Goal: Information Seeking & Learning: Learn about a topic

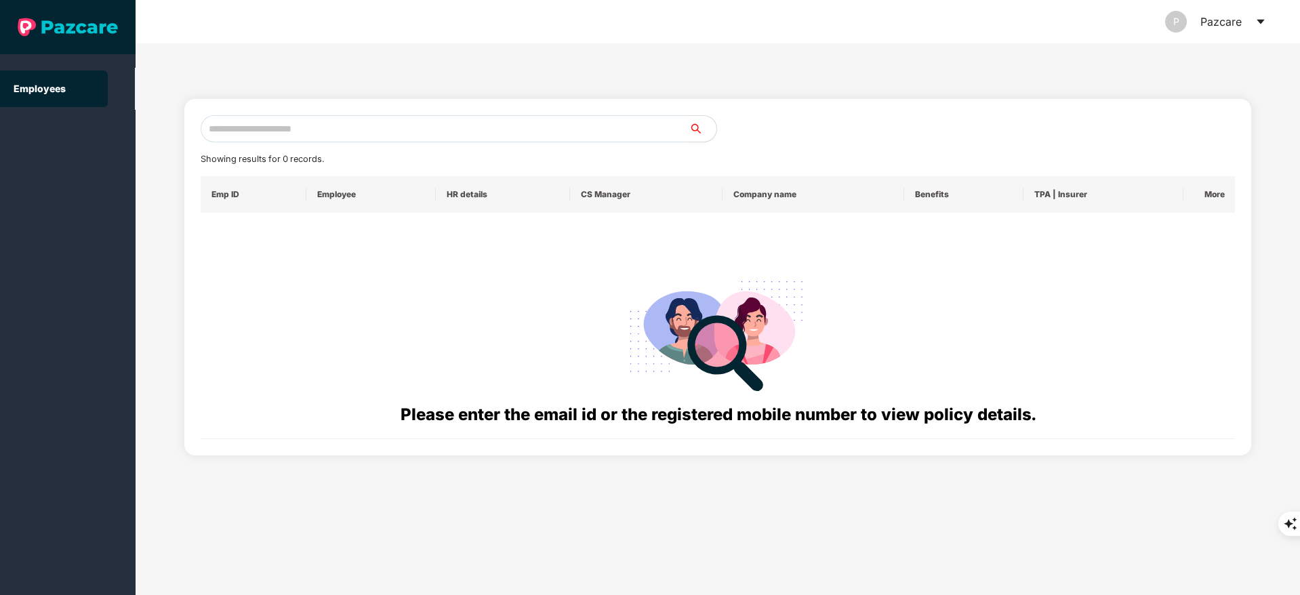
click at [317, 122] on input "text" at bounding box center [445, 128] width 489 height 27
paste input "**********"
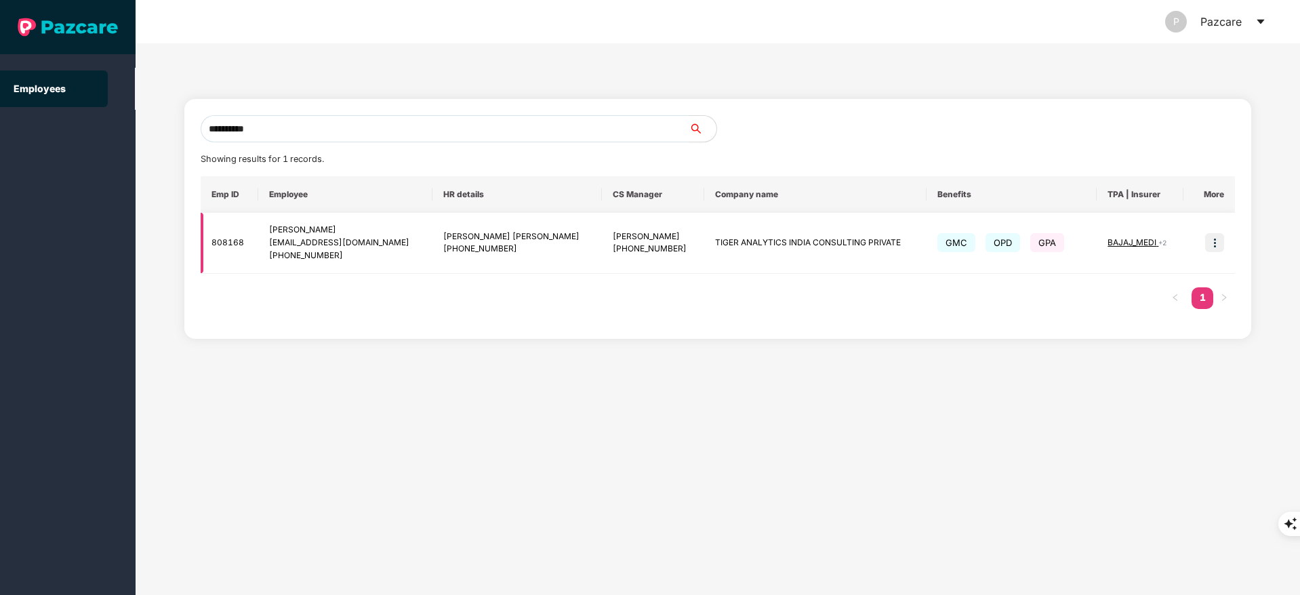
type input "**********"
click at [1207, 248] on img at bounding box center [1214, 242] width 19 height 19
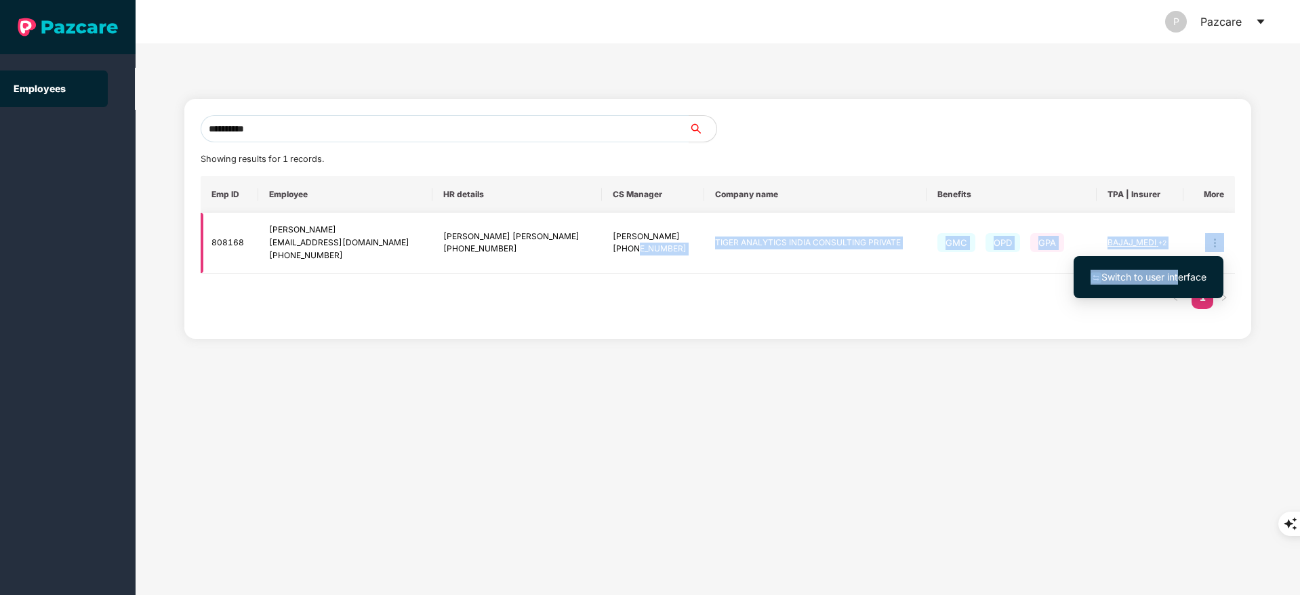
drag, startPoint x: 1180, startPoint y: 277, endPoint x: 604, endPoint y: 258, distance: 575.6
click at [604, 258] on body "**********" at bounding box center [650, 297] width 1300 height 595
click at [1041, 265] on td "GMC OPD GPA" at bounding box center [1011, 243] width 170 height 61
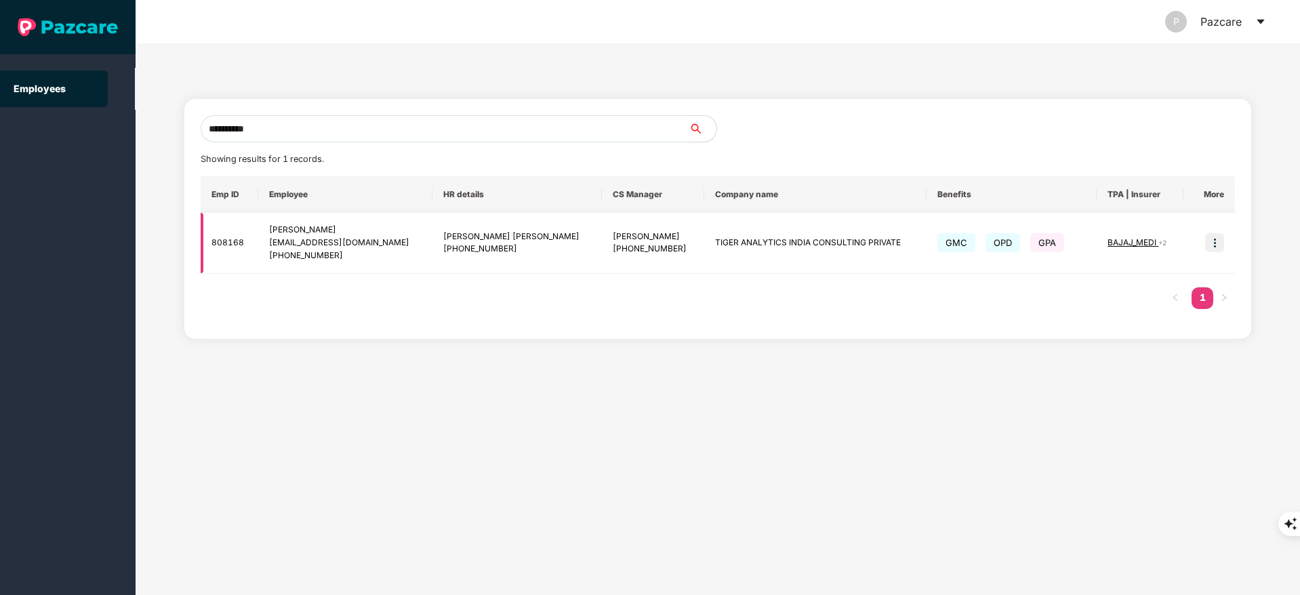
click at [1209, 241] on img at bounding box center [1214, 242] width 19 height 19
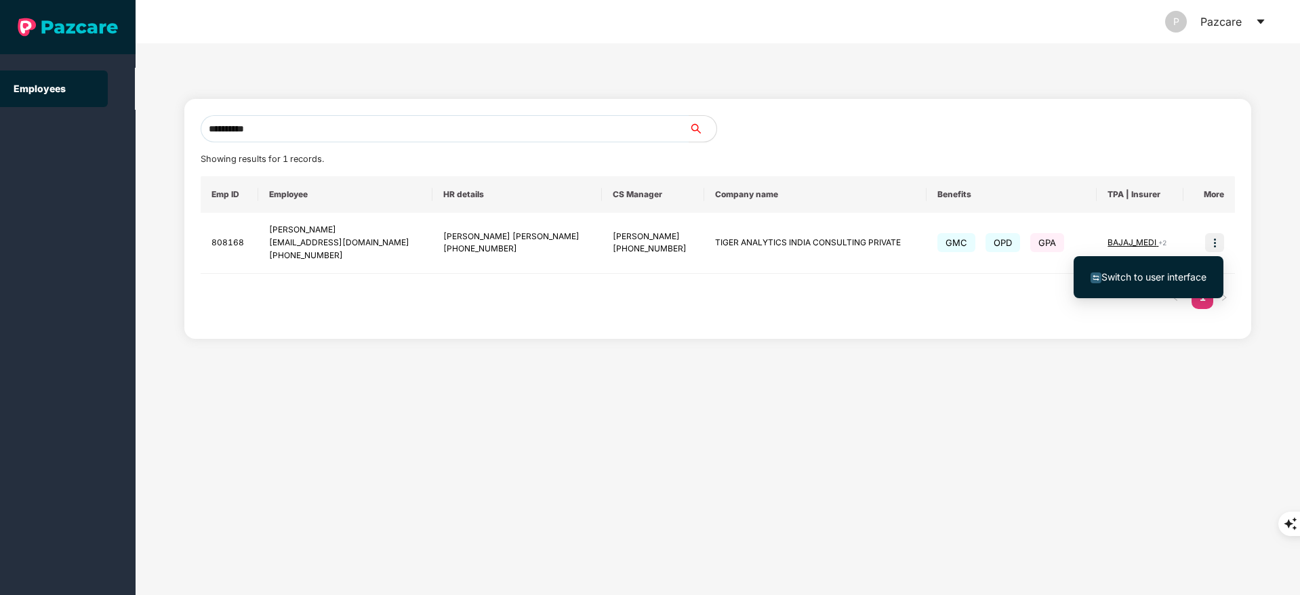
click at [1182, 275] on span "Switch to user interface" at bounding box center [1153, 277] width 105 height 12
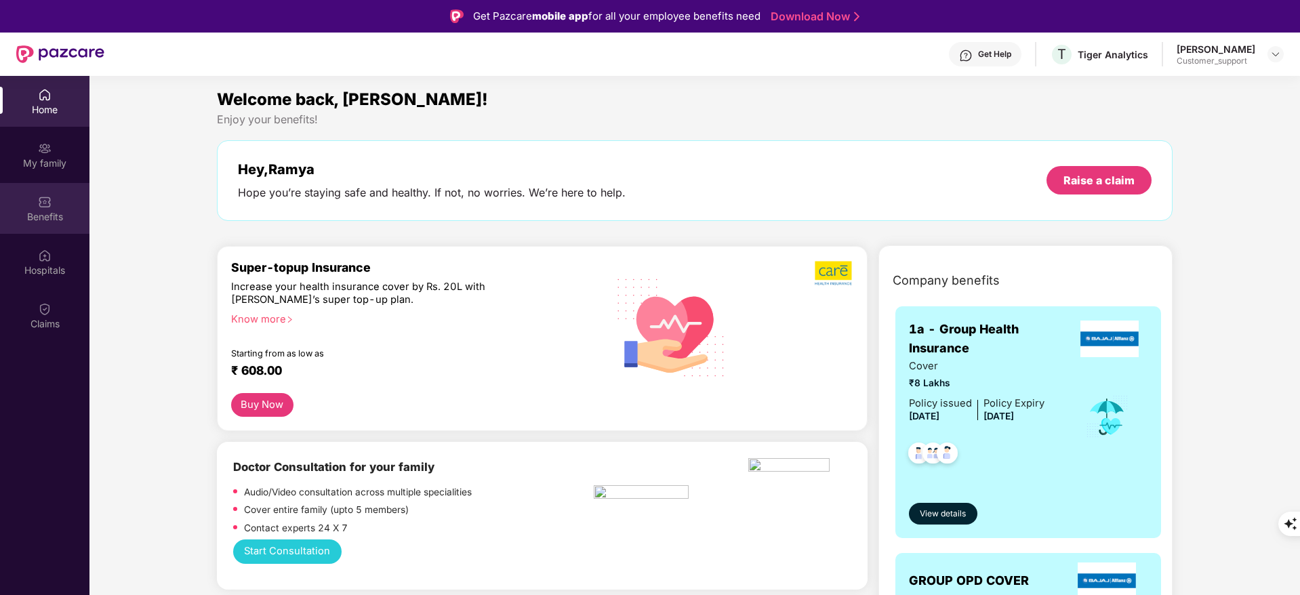
click at [77, 219] on div "Benefits" at bounding box center [44, 217] width 89 height 14
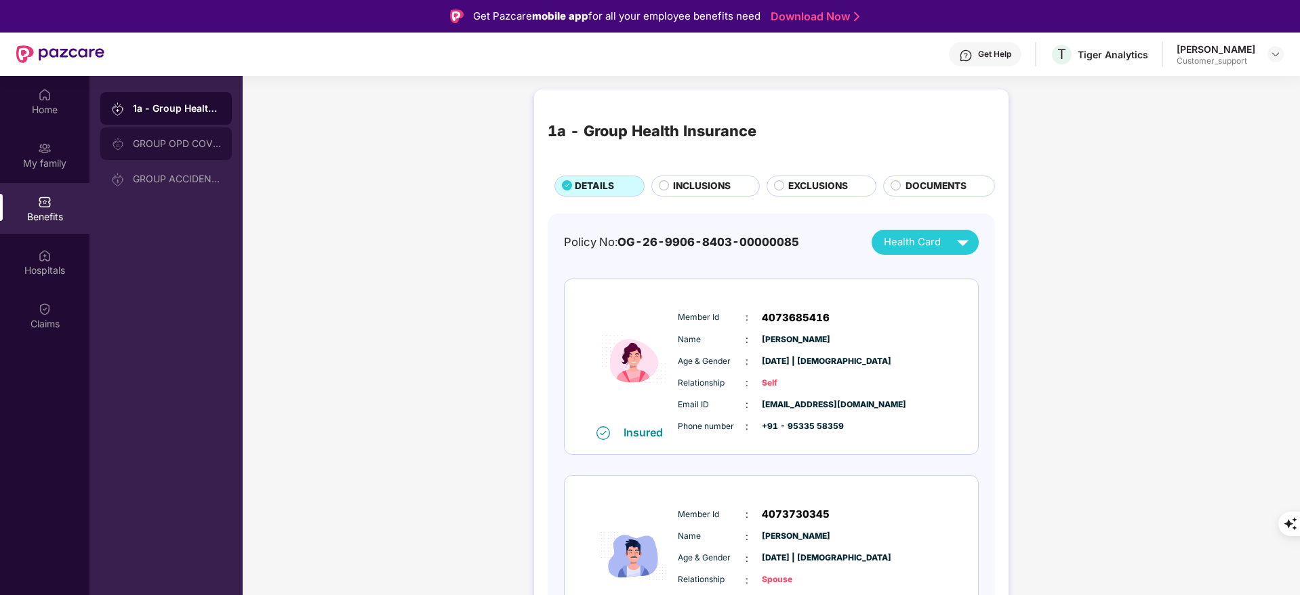
click at [189, 154] on div "GROUP OPD COVER" at bounding box center [165, 143] width 131 height 33
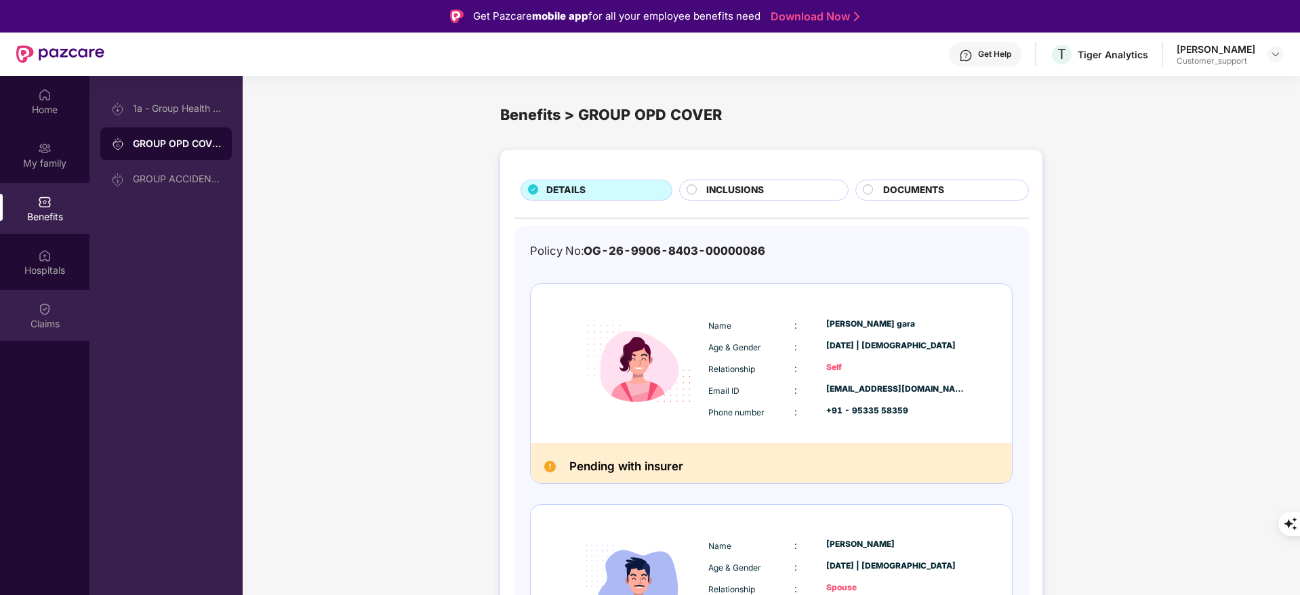
click at [73, 308] on div "Claims" at bounding box center [44, 315] width 89 height 51
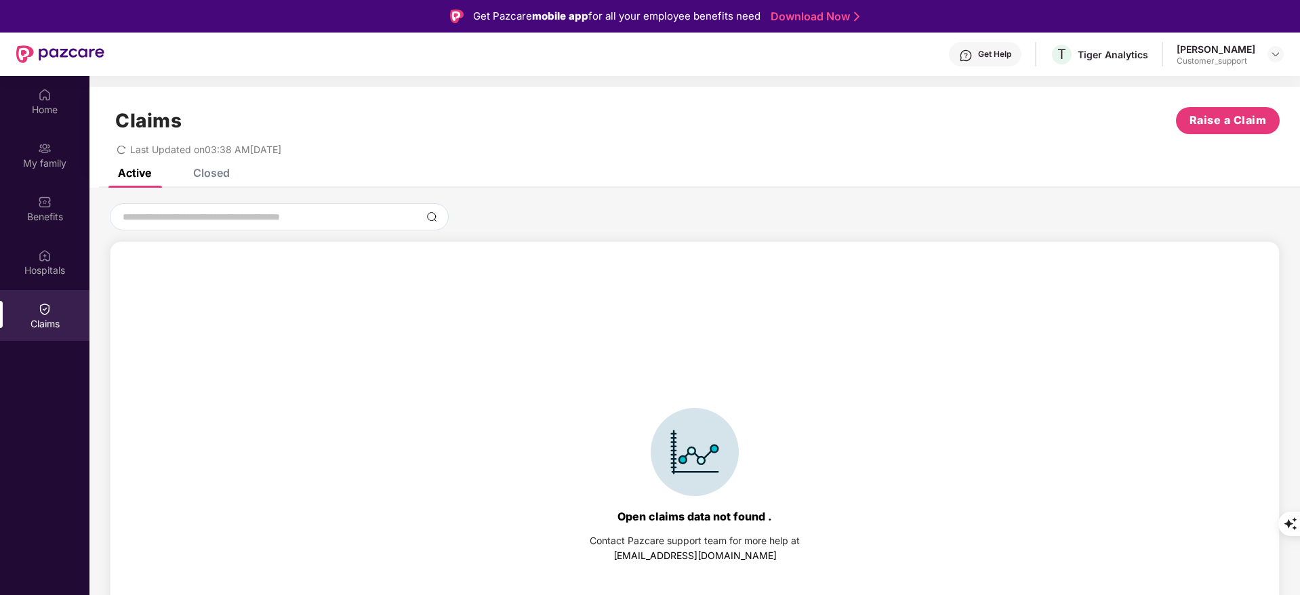
click at [204, 173] on div "Closed" at bounding box center [211, 173] width 37 height 14
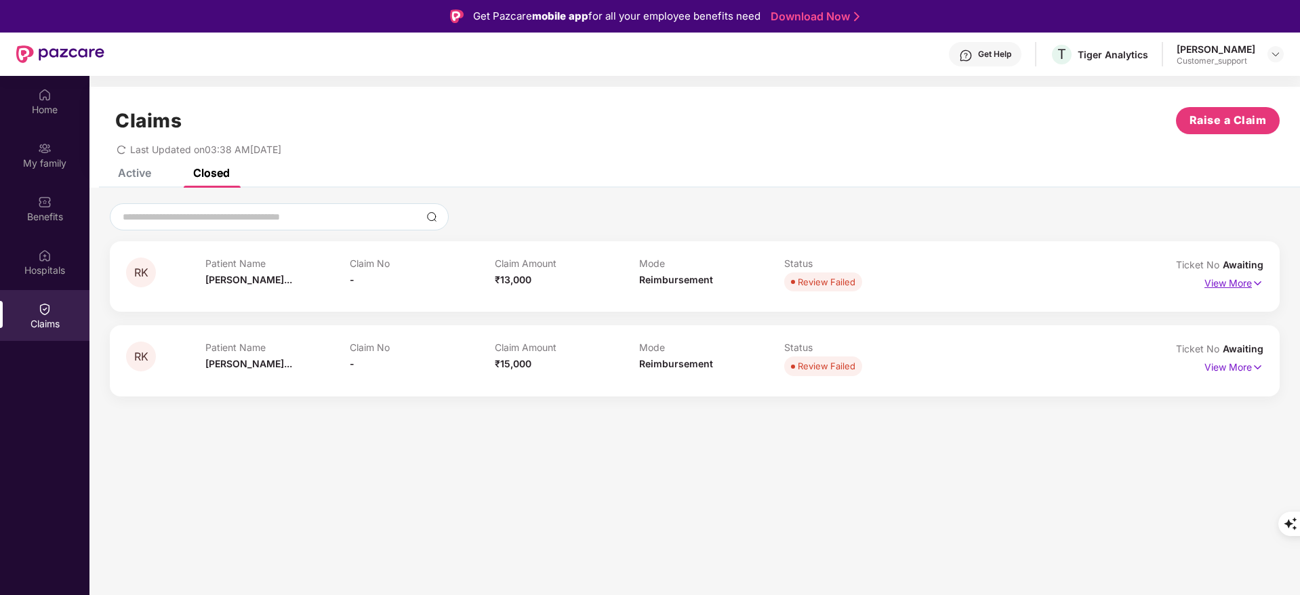
click at [1228, 274] on p "View More" at bounding box center [1233, 281] width 59 height 18
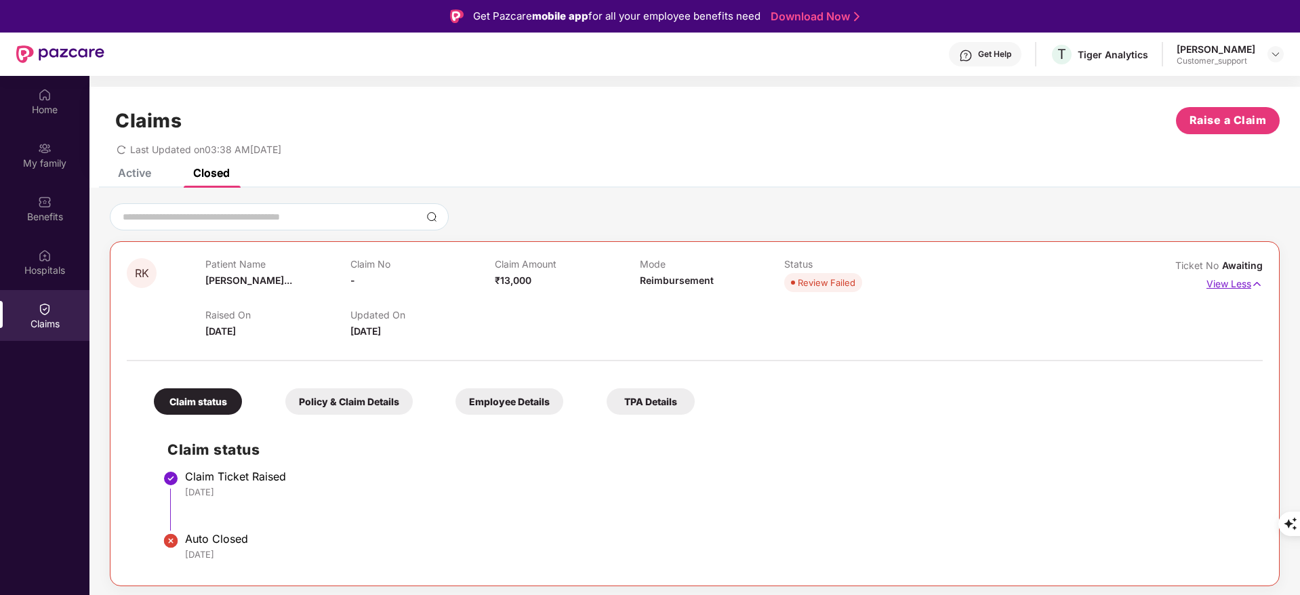
click at [1242, 279] on p "View Less" at bounding box center [1234, 282] width 56 height 18
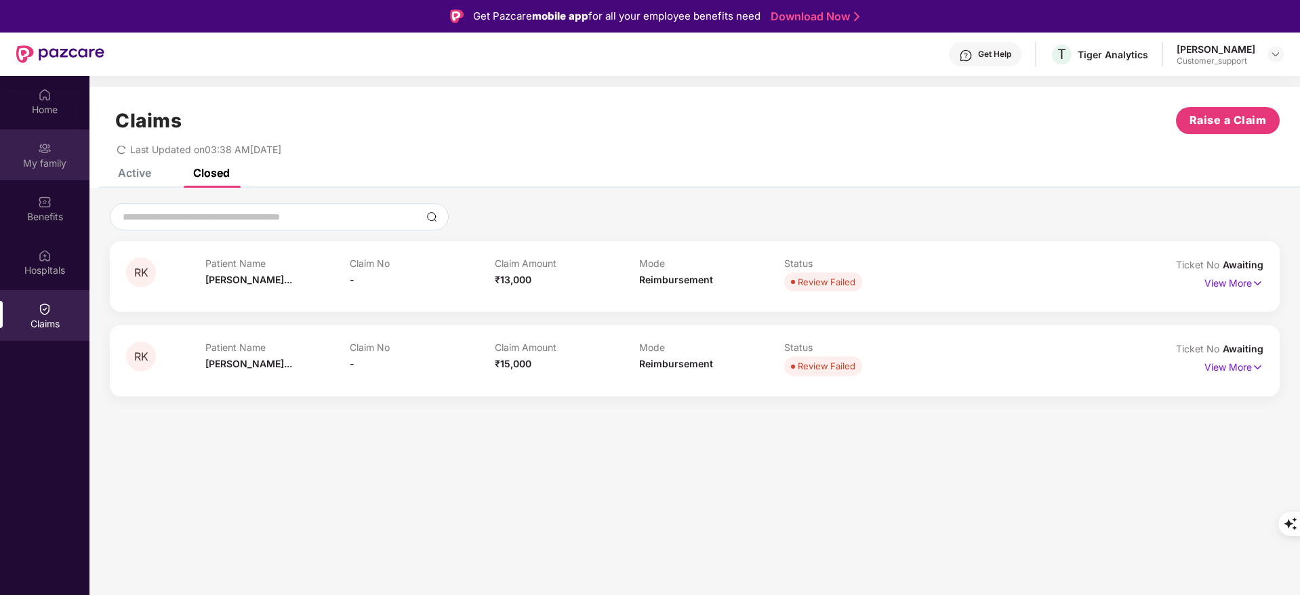
click at [46, 160] on div "My family" at bounding box center [44, 164] width 89 height 14
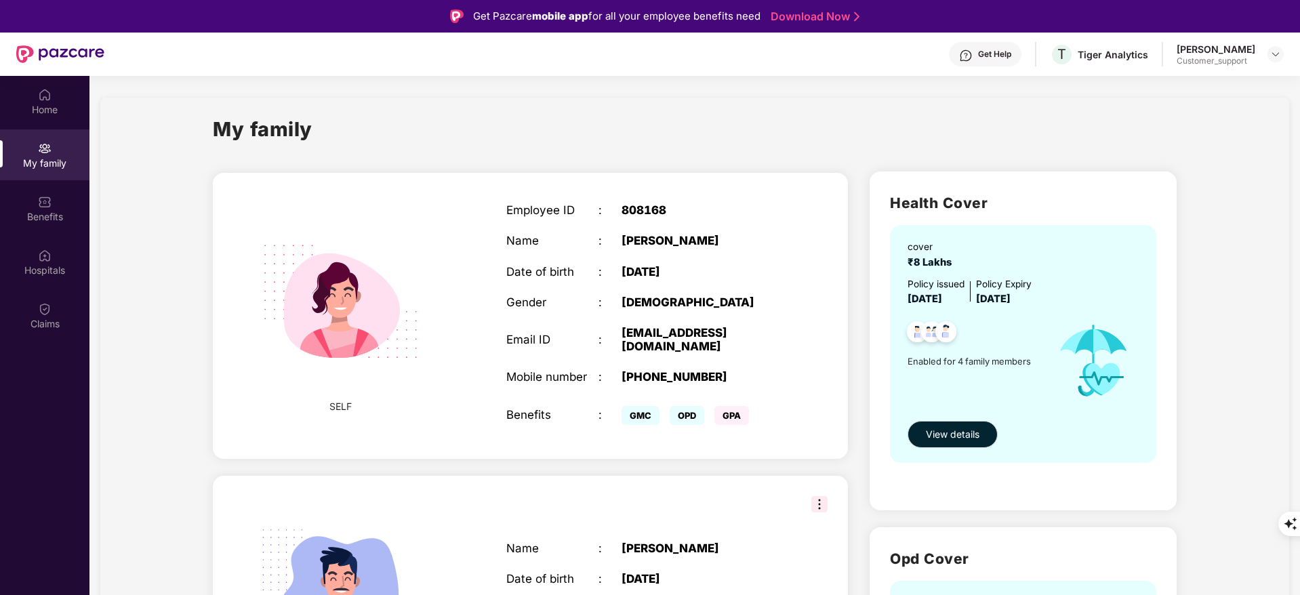
click at [55, 127] on div "Home My family Benefits Hospitals Claims" at bounding box center [44, 210] width 89 height 268
click at [47, 105] on div "Home" at bounding box center [44, 110] width 89 height 14
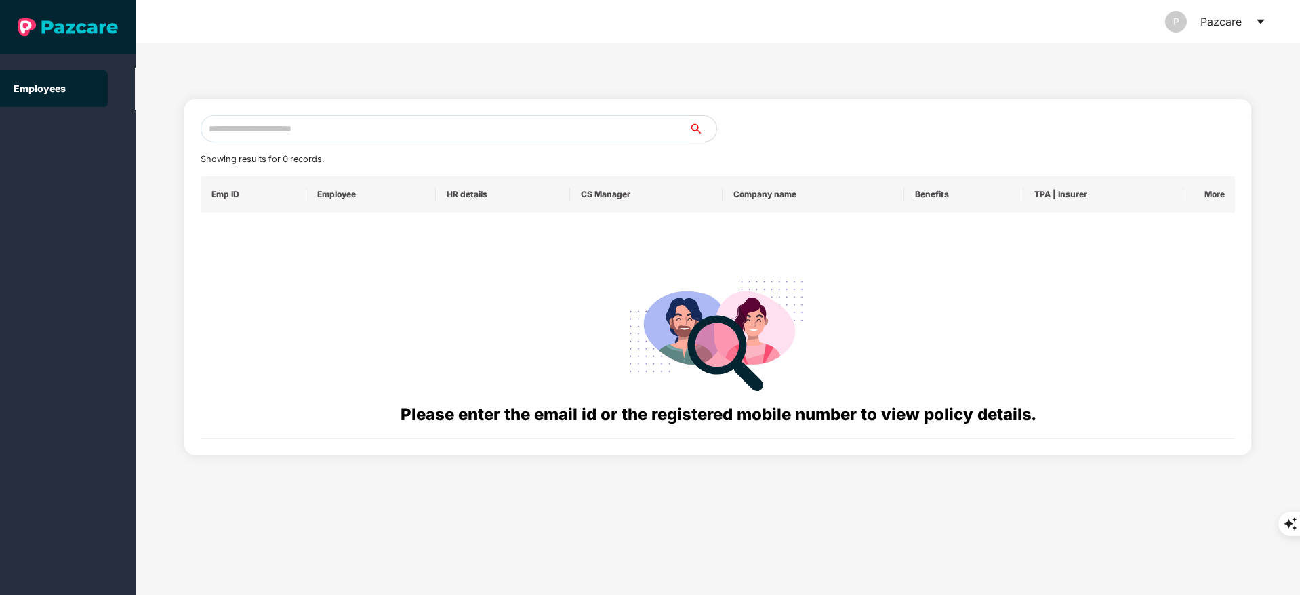
click at [231, 124] on input "text" at bounding box center [445, 128] width 489 height 27
paste input "**********"
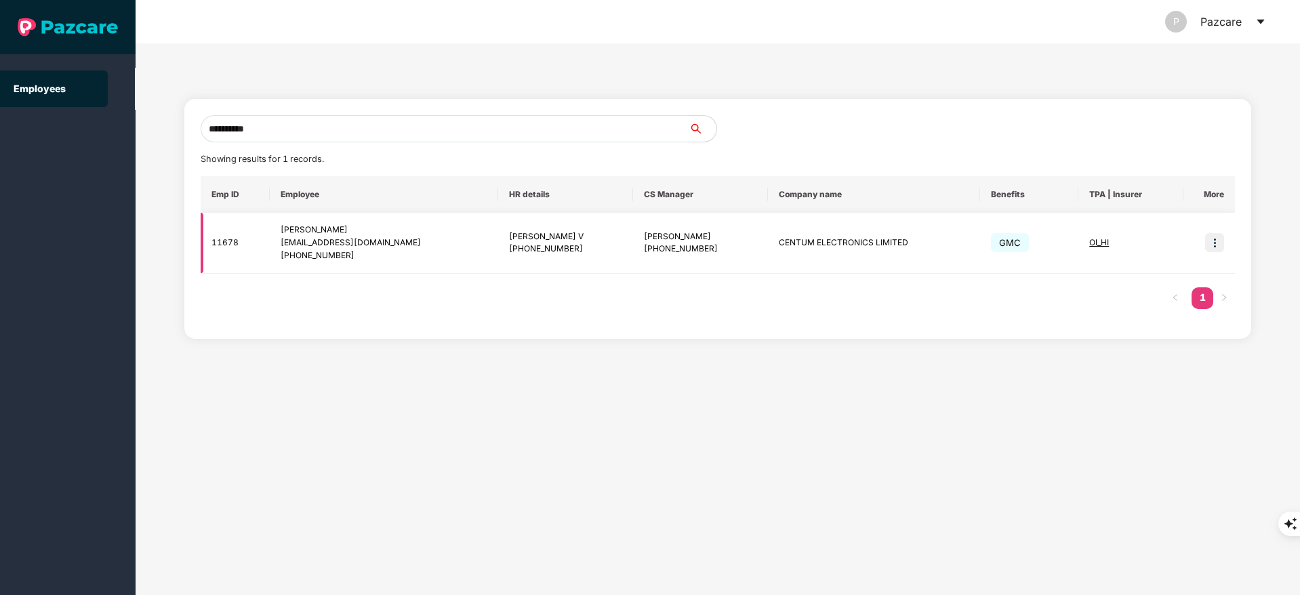
type input "**********"
click at [1210, 238] on img at bounding box center [1214, 242] width 19 height 19
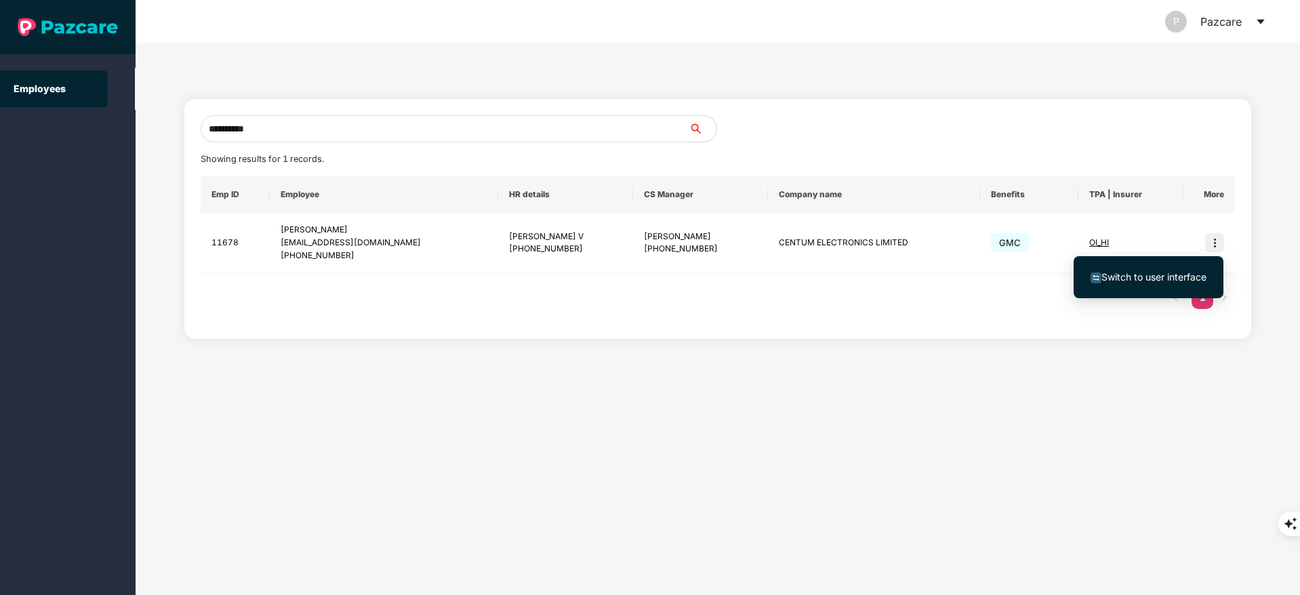
click at [1167, 276] on span "Switch to user interface" at bounding box center [1153, 277] width 105 height 12
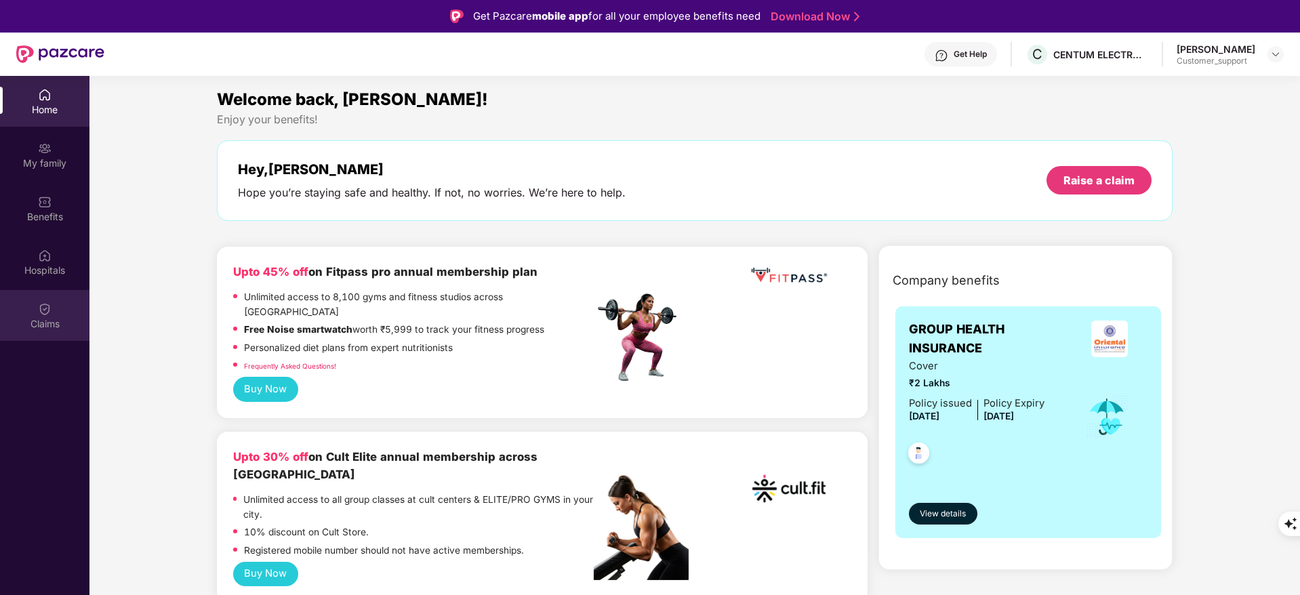
click at [38, 295] on div "Claims" at bounding box center [44, 315] width 89 height 51
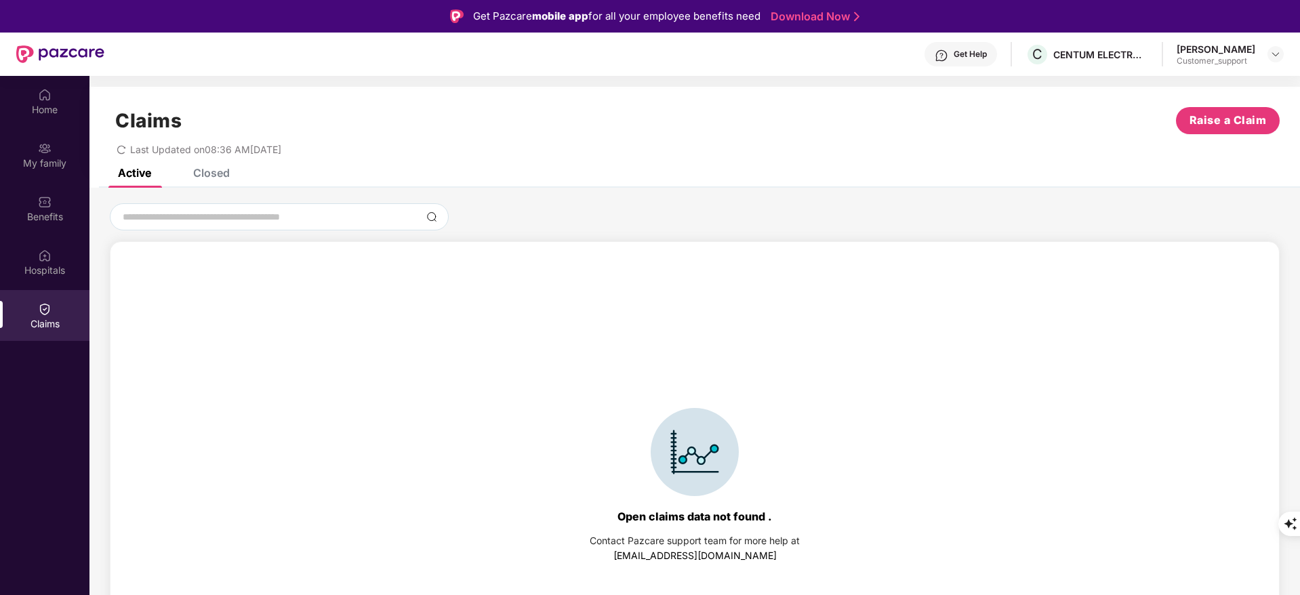
click at [206, 168] on div "Closed" at bounding box center [211, 173] width 37 height 14
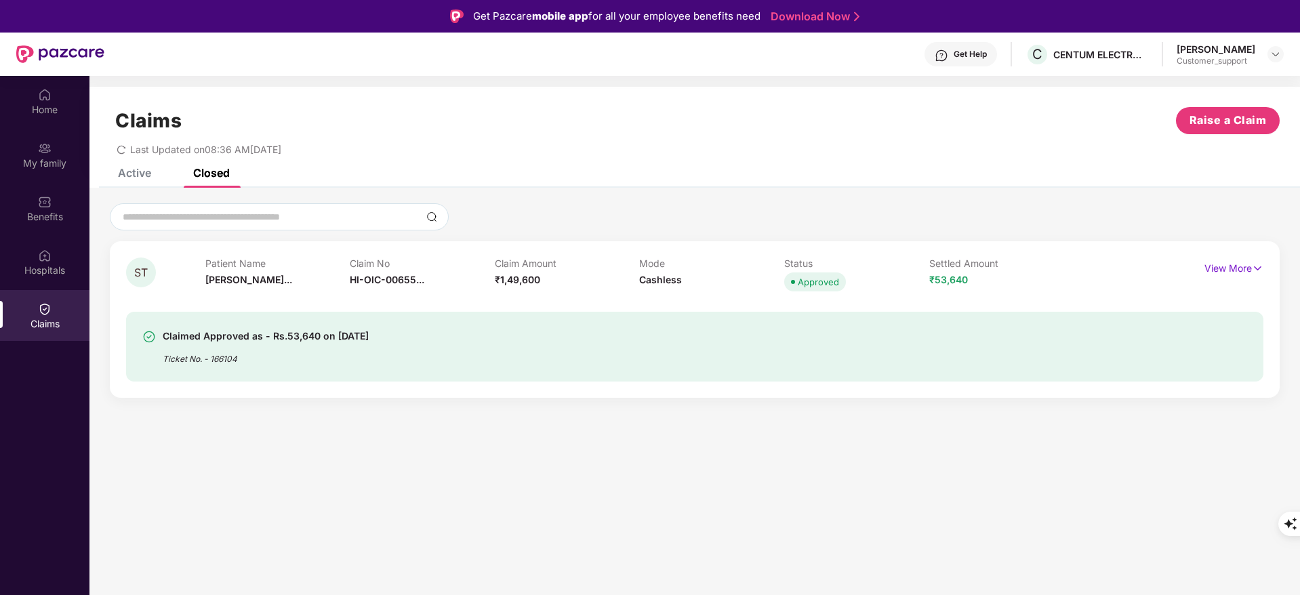
click at [136, 176] on div "Active" at bounding box center [134, 173] width 33 height 14
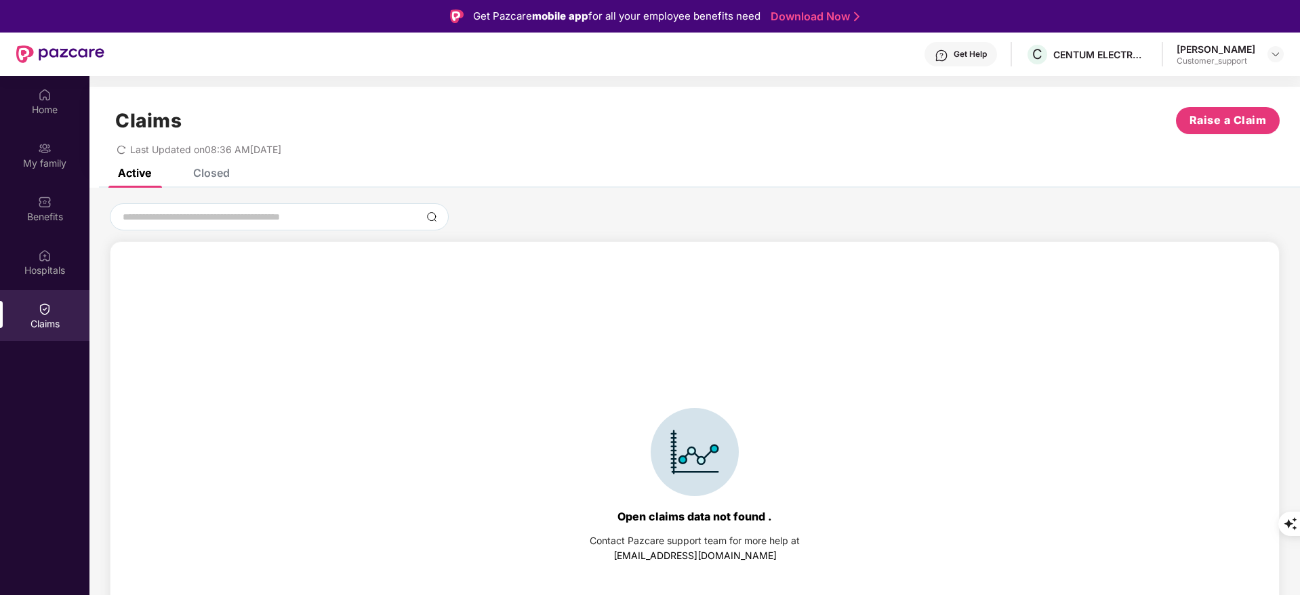
click at [201, 170] on div "Closed" at bounding box center [211, 173] width 37 height 14
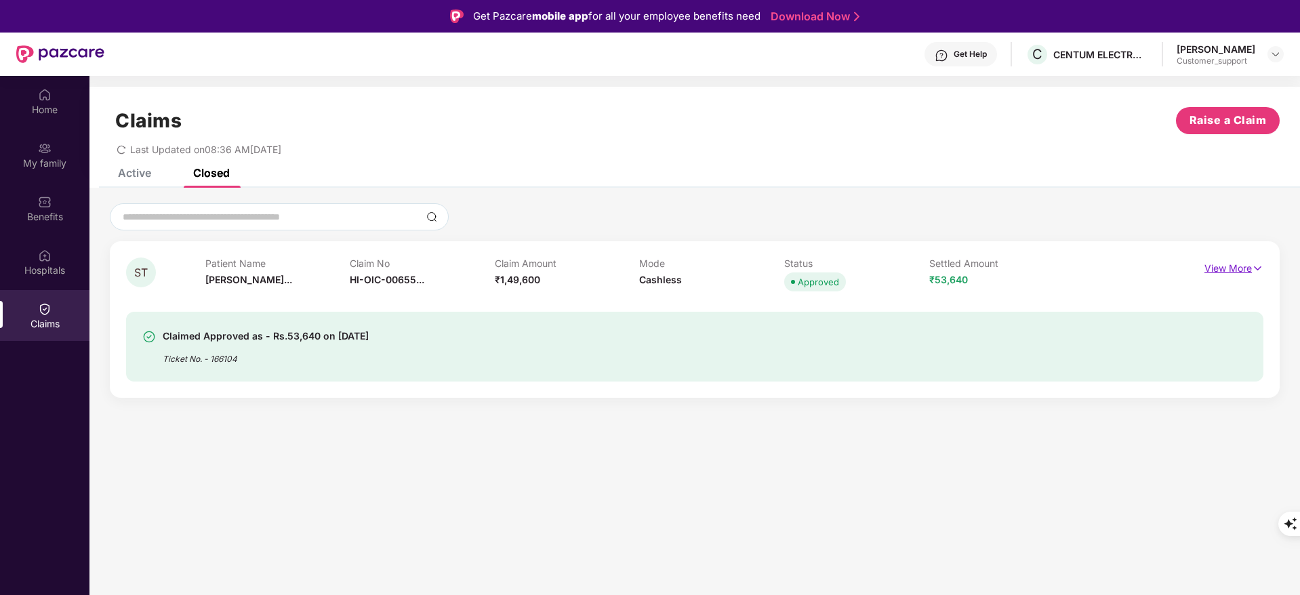
click at [1210, 262] on p "View More" at bounding box center [1233, 266] width 59 height 18
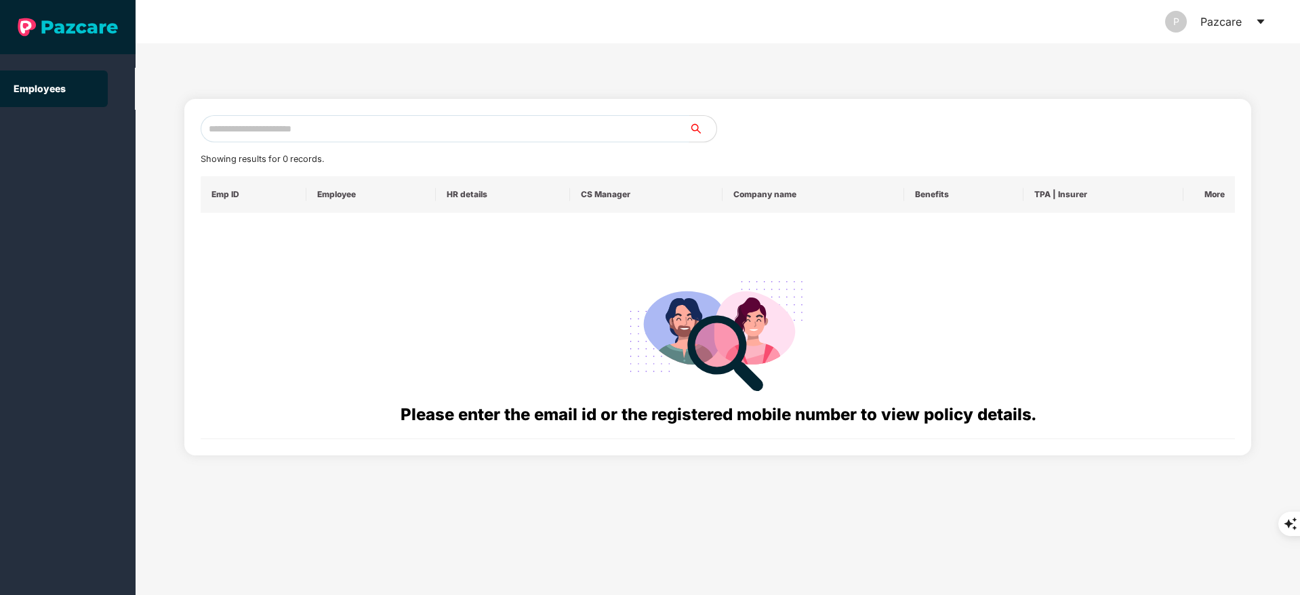
click at [293, 133] on input "text" at bounding box center [445, 128] width 489 height 27
paste input "**********"
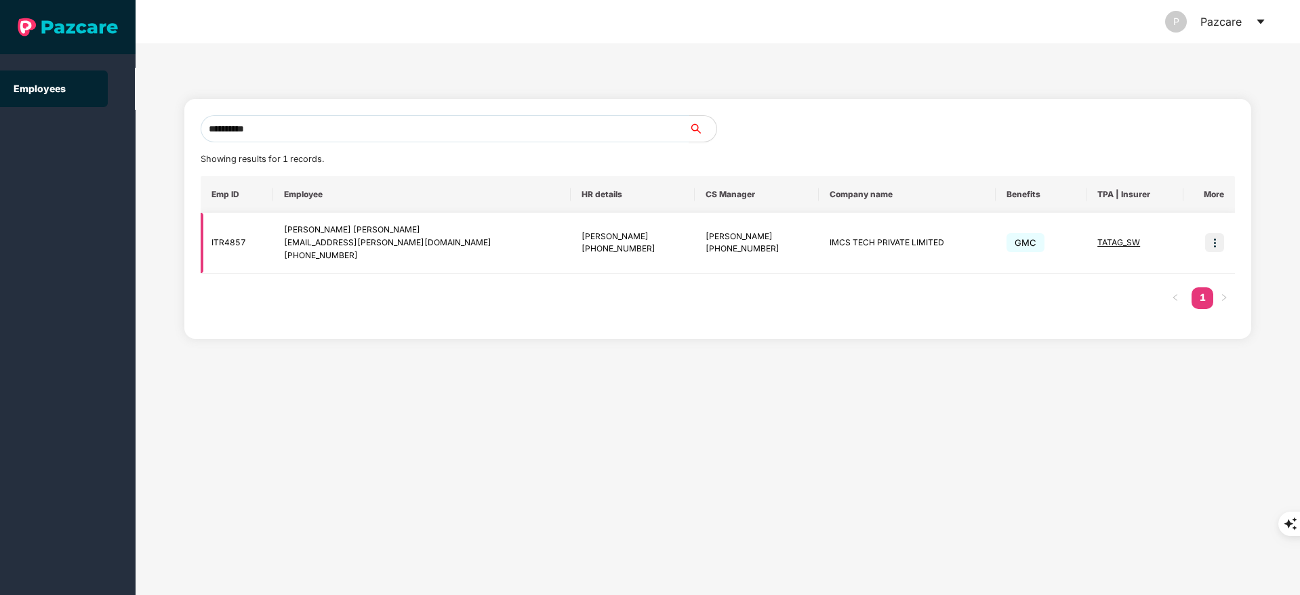
type input "**********"
click at [1214, 244] on img at bounding box center [1214, 242] width 19 height 19
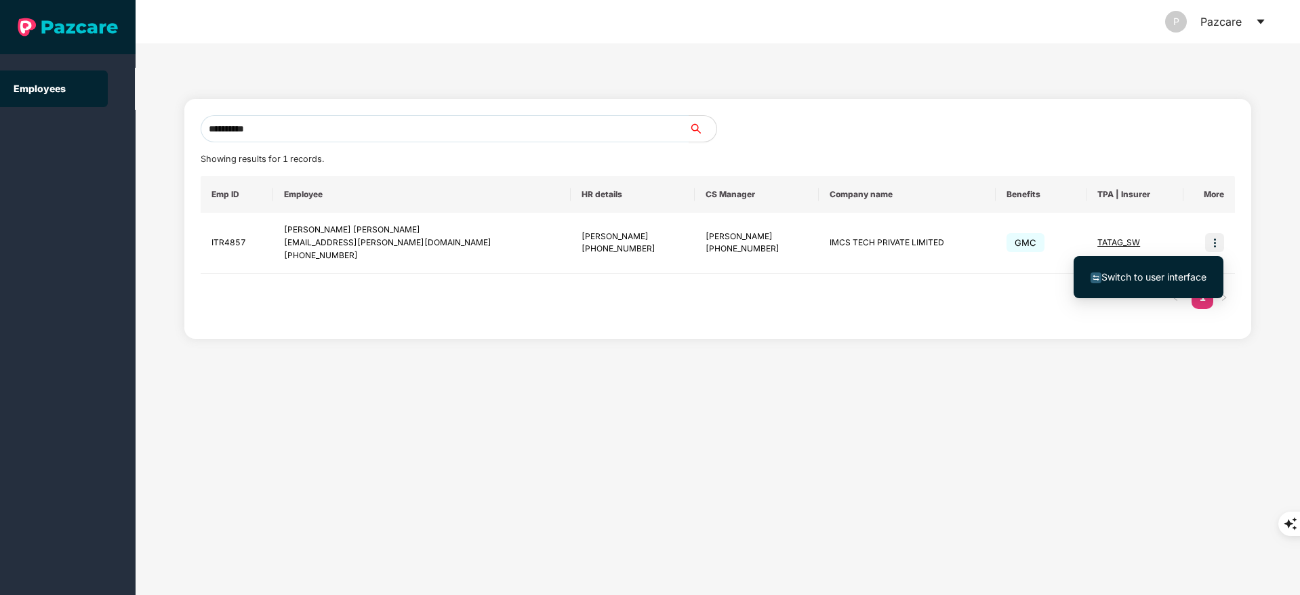
click at [1175, 278] on span "Switch to user interface" at bounding box center [1153, 277] width 105 height 12
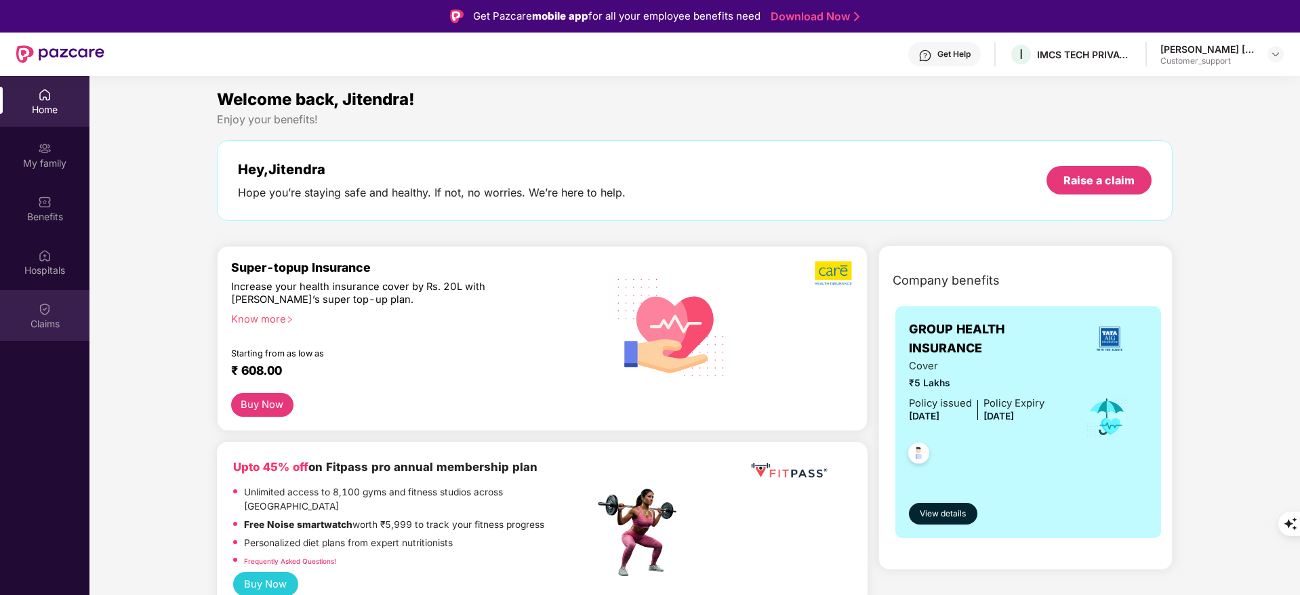
click at [49, 316] on div "Claims" at bounding box center [44, 315] width 89 height 51
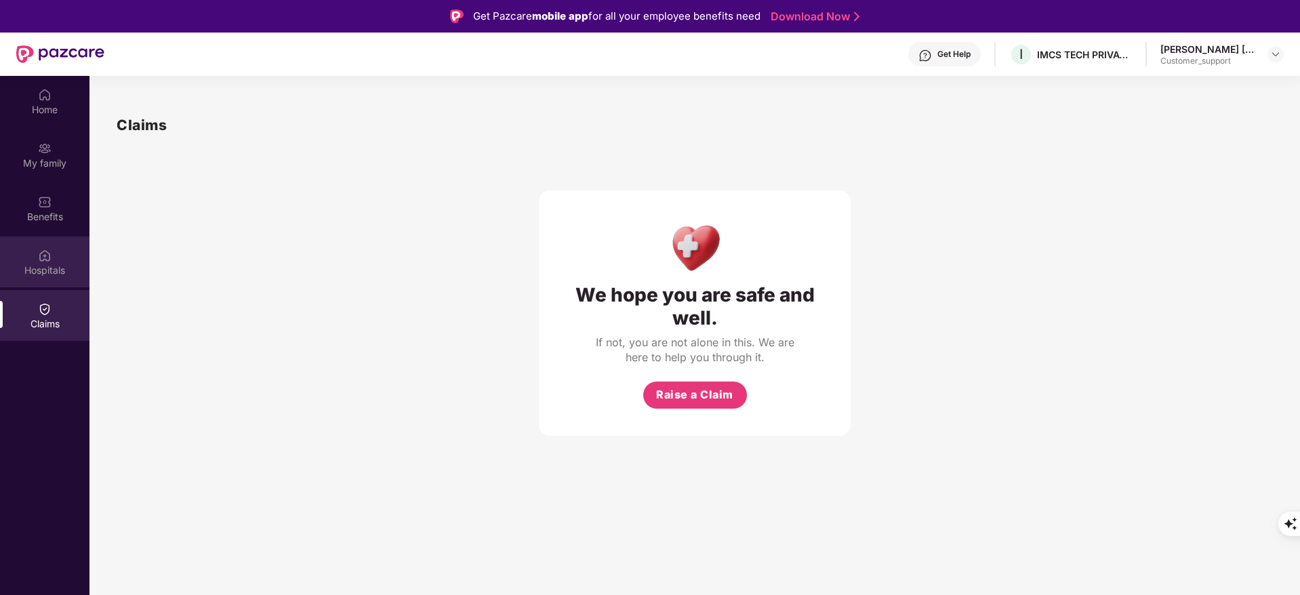
click at [26, 264] on div "Hospitals" at bounding box center [44, 271] width 89 height 14
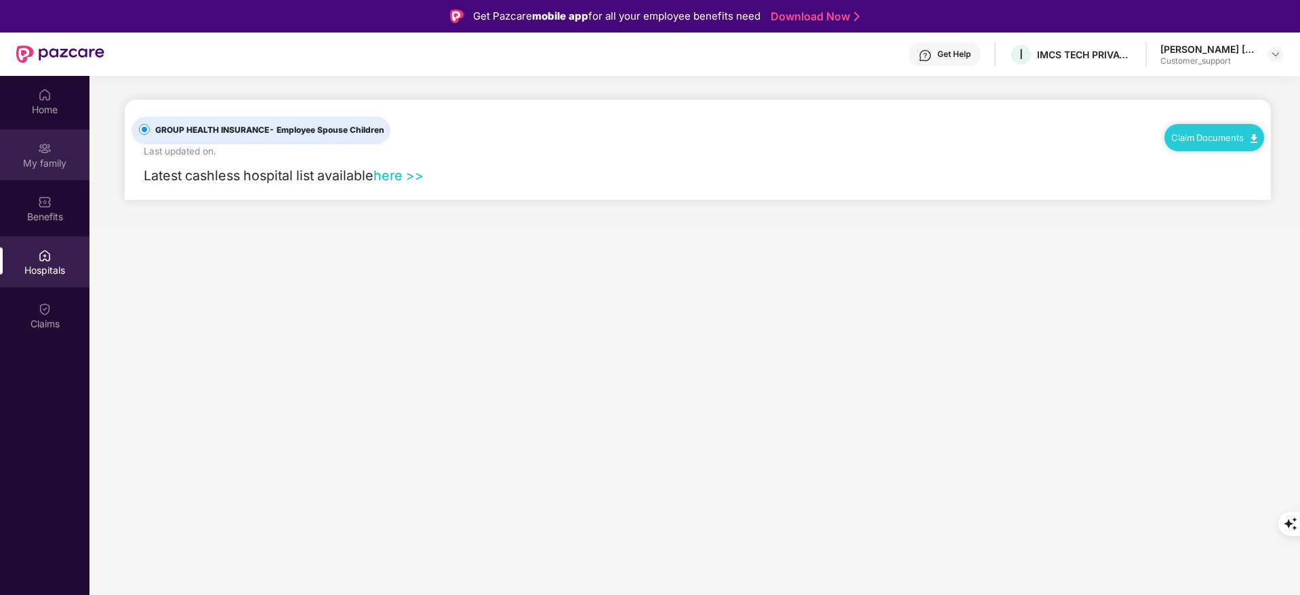
click at [55, 152] on div "My family" at bounding box center [44, 154] width 89 height 51
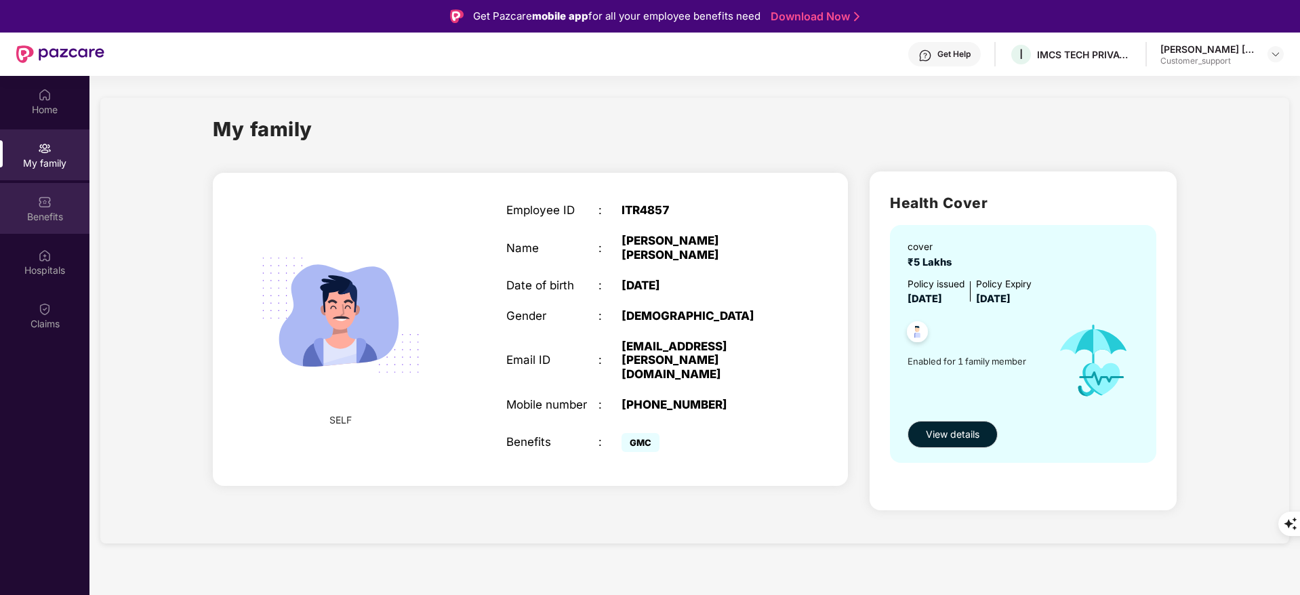
click at [28, 214] on div "Benefits" at bounding box center [44, 217] width 89 height 14
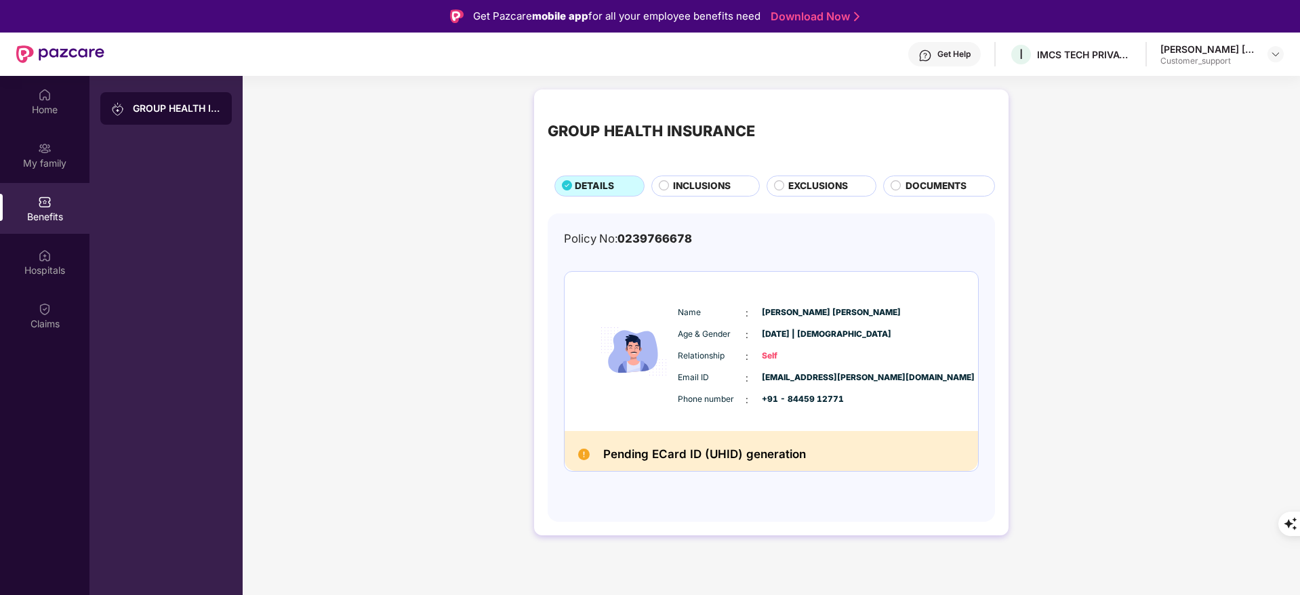
click at [690, 183] on span "INCLUSIONS" at bounding box center [702, 186] width 58 height 15
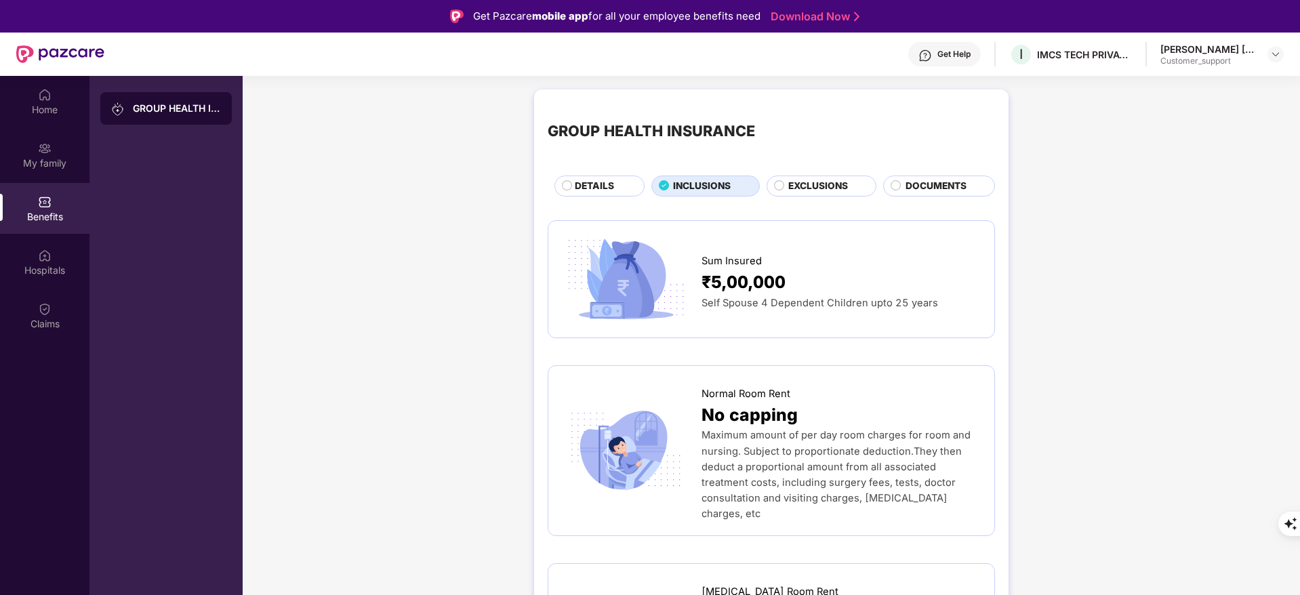
click at [615, 189] on div "DETAILS" at bounding box center [602, 187] width 69 height 17
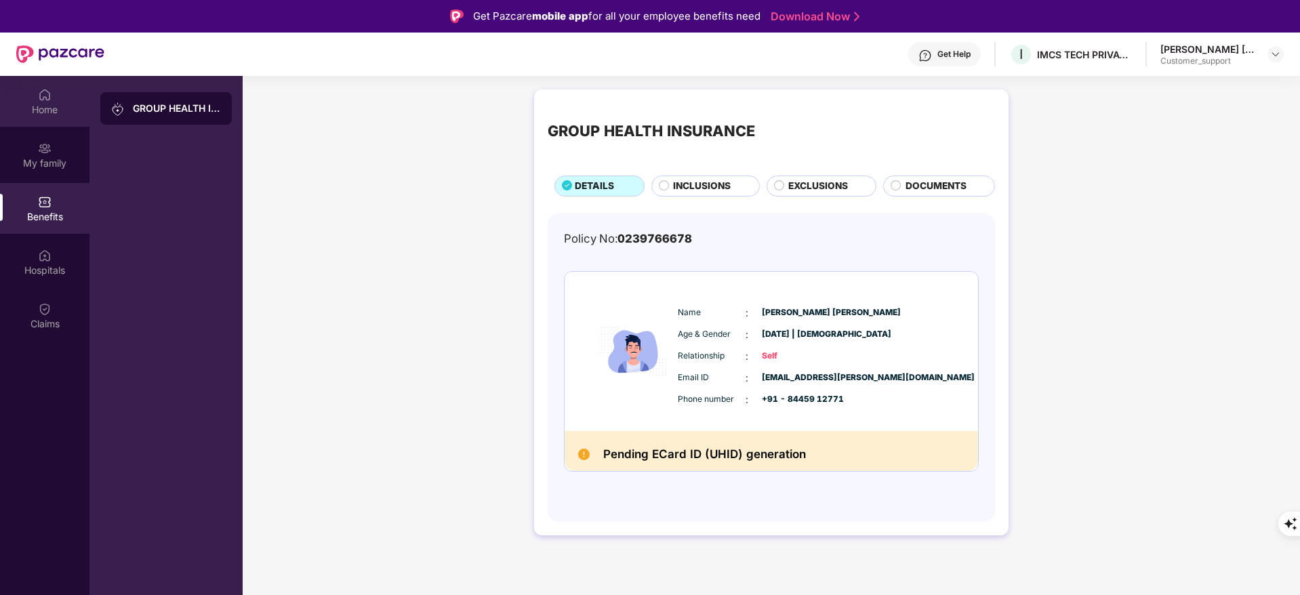
click at [43, 103] on div "Home" at bounding box center [44, 110] width 89 height 14
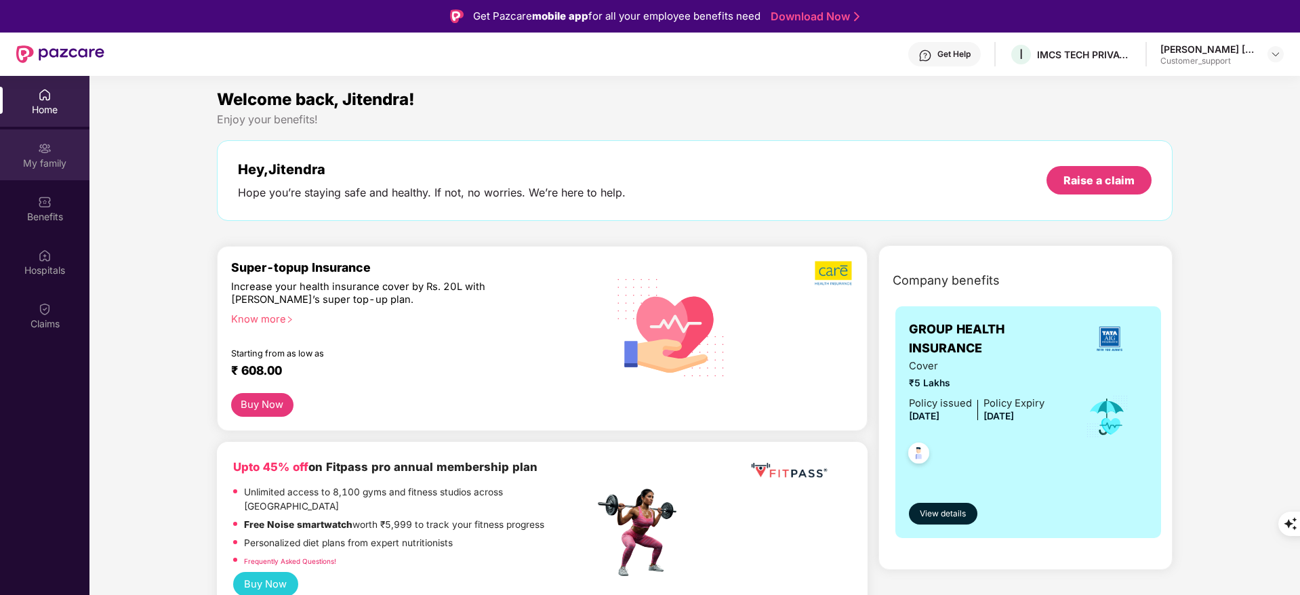
click at [70, 153] on div "My family" at bounding box center [44, 154] width 89 height 51
